Goal: Task Accomplishment & Management: Use online tool/utility

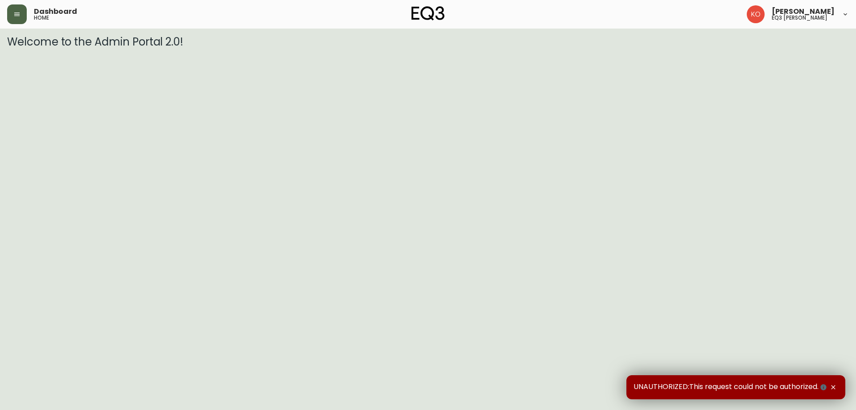
click at [23, 14] on button "button" at bounding box center [17, 14] width 20 height 20
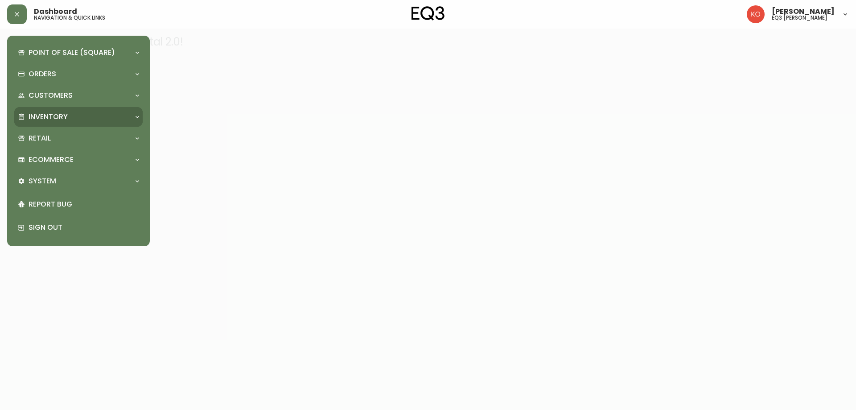
click at [48, 116] on p "Inventory" at bounding box center [48, 117] width 39 height 10
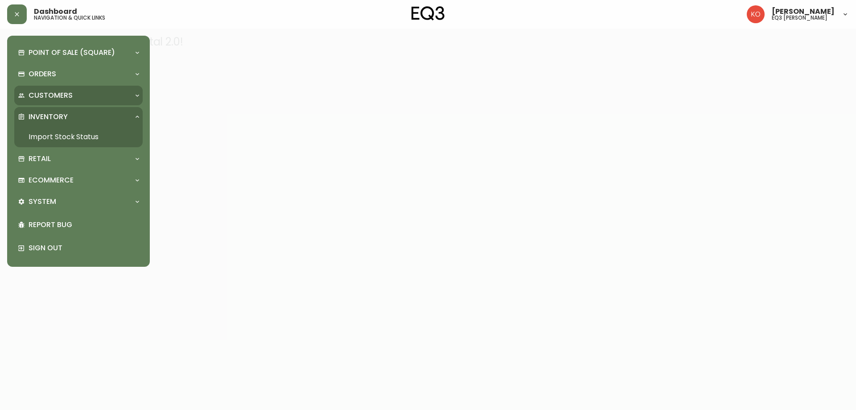
click at [74, 100] on div "Customers" at bounding box center [74, 96] width 112 height 10
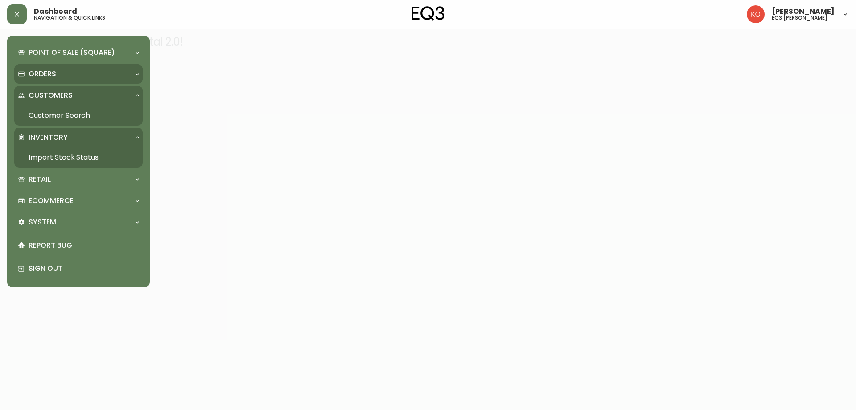
click at [69, 73] on div "Orders" at bounding box center [74, 74] width 112 height 10
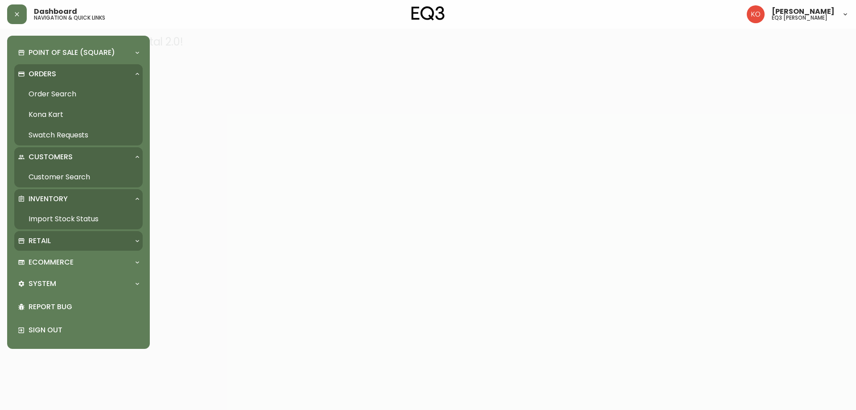
click at [49, 245] on p "Retail" at bounding box center [40, 241] width 22 height 10
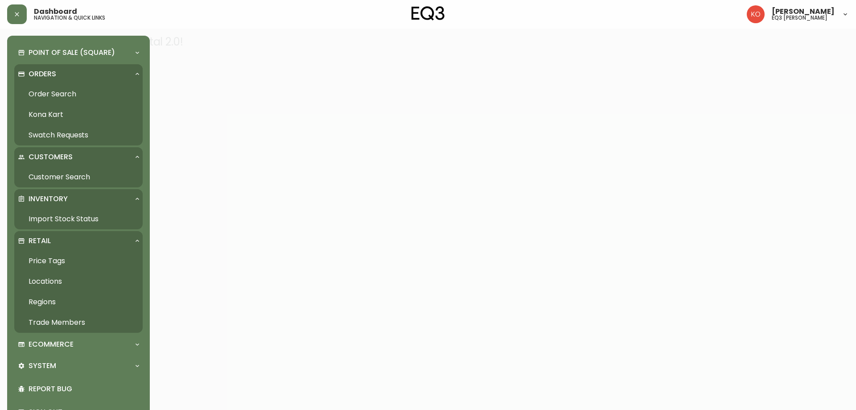
click at [89, 219] on link "Import Stock Status" at bounding box center [78, 219] width 128 height 21
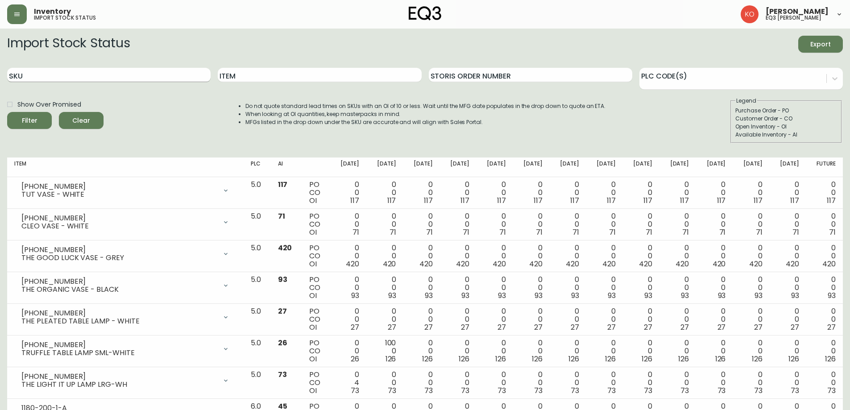
click at [184, 84] on div "SKU" at bounding box center [108, 75] width 203 height 29
click at [184, 80] on input "SKU" at bounding box center [108, 75] width 203 height 14
paste input "7130-620-4-A"
click at [7, 112] on button "Filter" at bounding box center [29, 120] width 45 height 17
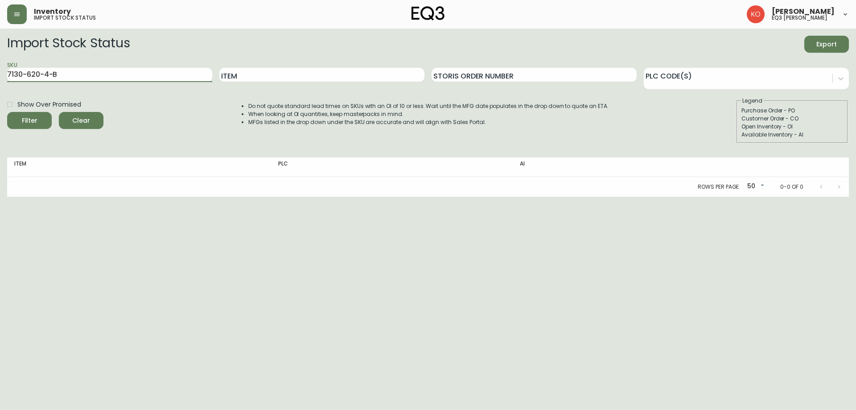
click at [7, 112] on button "Filter" at bounding box center [29, 120] width 45 height 17
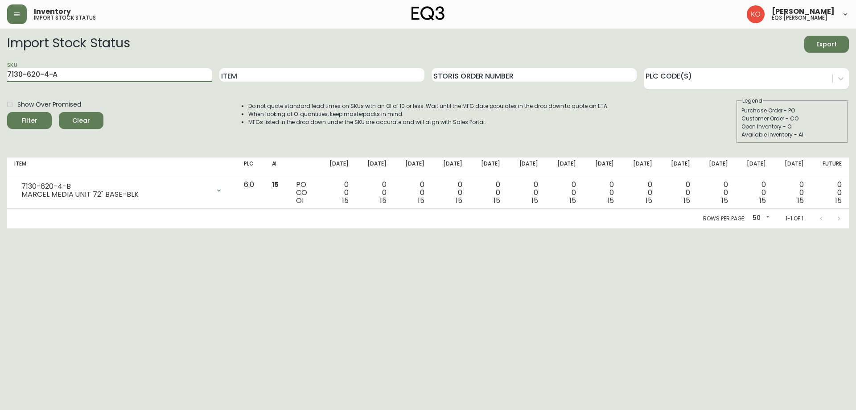
type input "7130-620-4-A"
click at [7, 112] on button "Filter" at bounding box center [29, 120] width 45 height 17
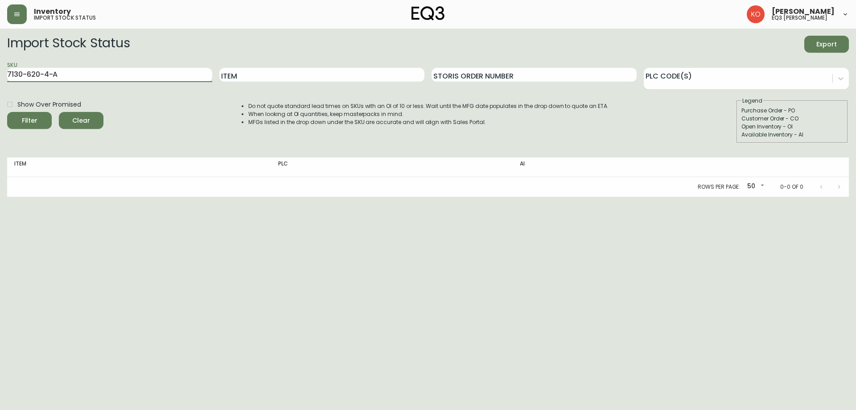
drag, startPoint x: 124, startPoint y: 81, endPoint x: 0, endPoint y: 88, distance: 124.6
click at [122, 81] on input "7130-620-4-A" at bounding box center [109, 75] width 205 height 14
drag, startPoint x: 0, startPoint y: 88, endPoint x: 45, endPoint y: 72, distance: 48.0
click at [10, 83] on main "Import Stock Status Export SKU 7130-620-4-A Item Storis Order Number PLC Code(s…" at bounding box center [428, 113] width 856 height 168
drag, startPoint x: 69, startPoint y: 75, endPoint x: 0, endPoint y: 91, distance: 70.9
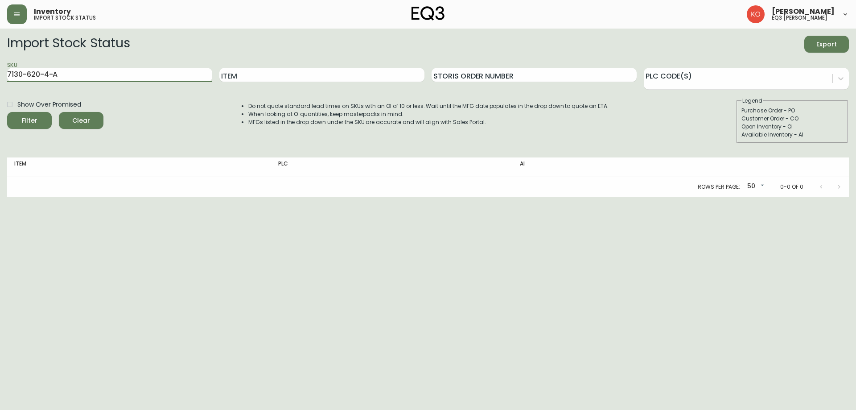
click at [0, 91] on main "Import Stock Status Export SKU 7130-620-4-A Item Storis Order Number PLC Code(s…" at bounding box center [428, 113] width 856 height 168
paste input "7130-620-4-A"
type input "7130-620-4-A"
click at [7, 112] on button "Filter" at bounding box center [29, 120] width 45 height 17
